Goal: Communication & Community: Share content

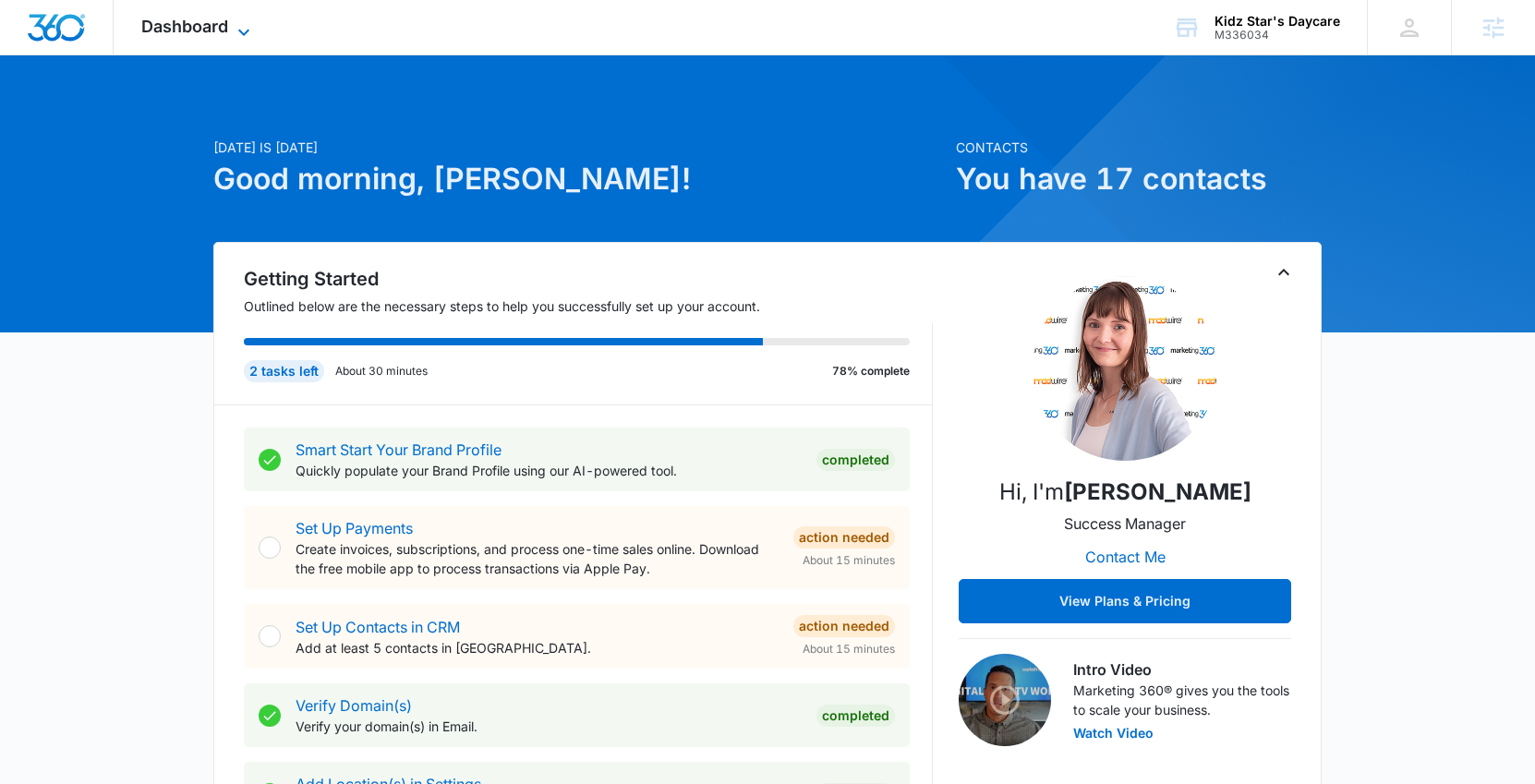
click at [190, 25] on span "Dashboard" at bounding box center [184, 26] width 87 height 19
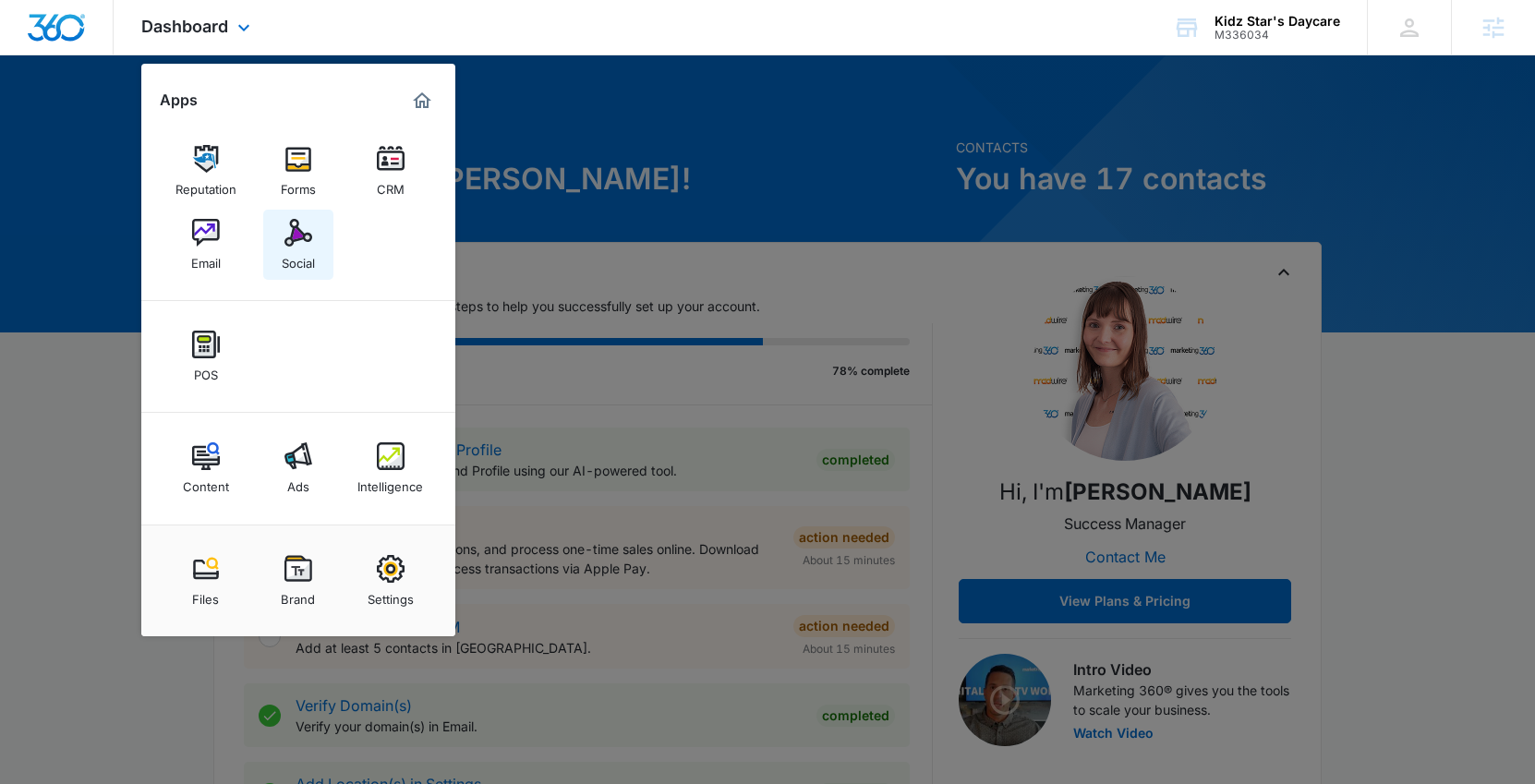
click at [314, 255] on div "Social" at bounding box center [298, 258] width 33 height 24
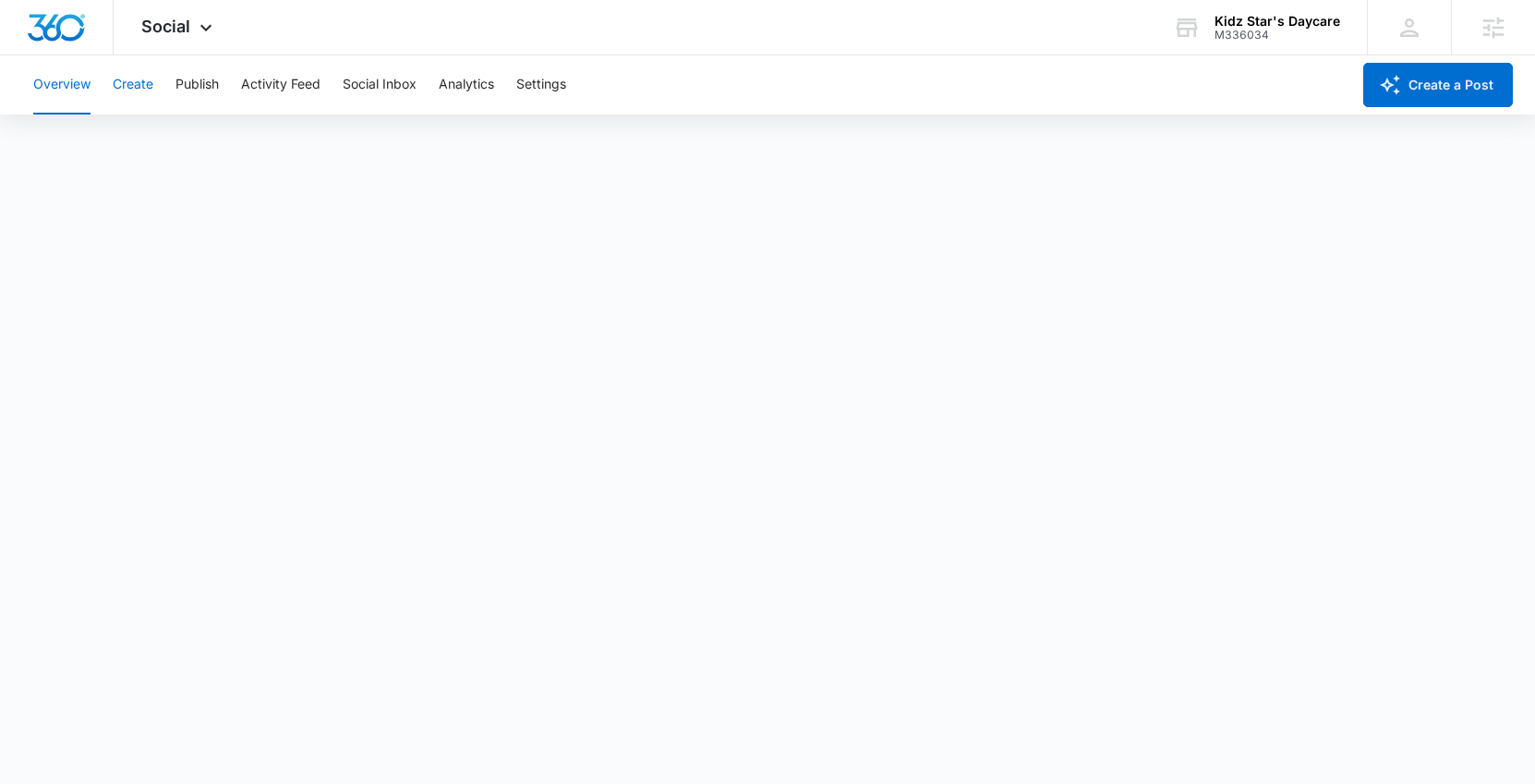
click at [144, 77] on button "Create" at bounding box center [132, 85] width 41 height 59
click at [151, 85] on button "Create" at bounding box center [132, 85] width 41 height 59
